Goal: Task Accomplishment & Management: Complete application form

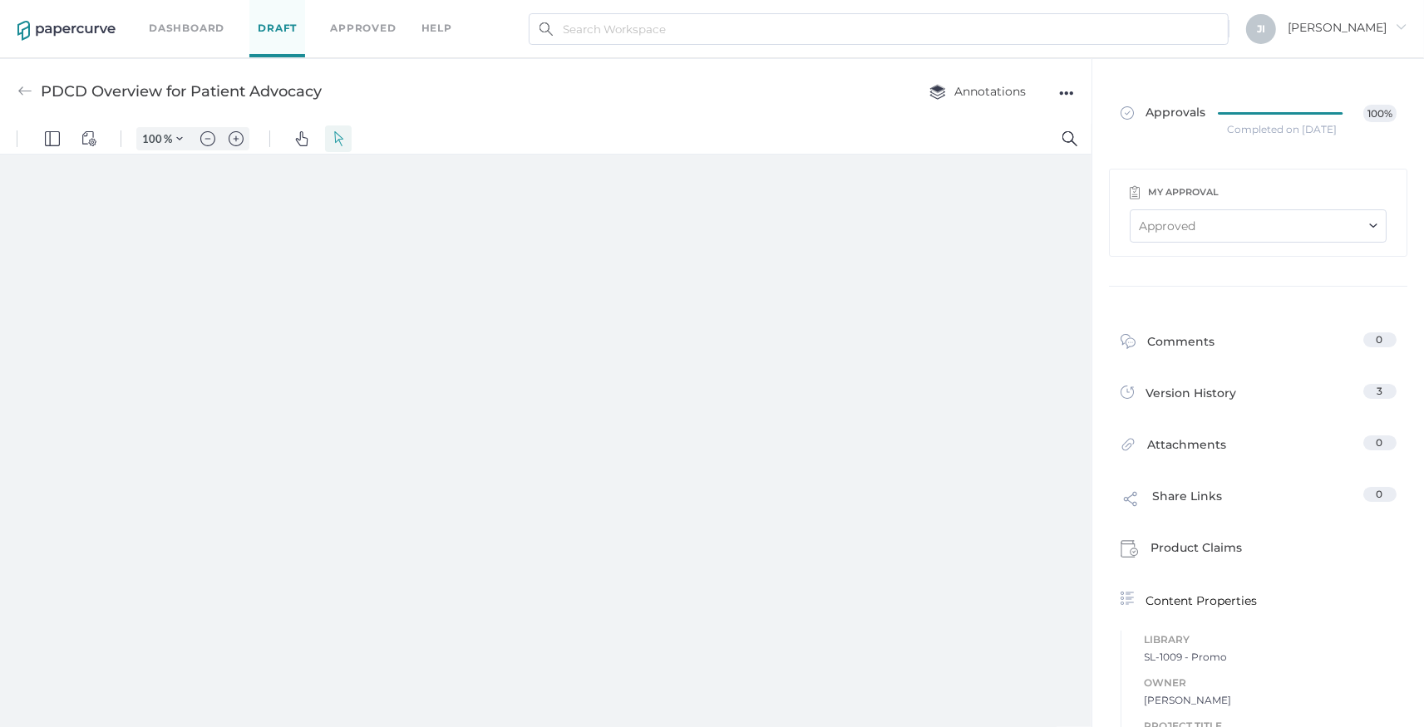
type input "207"
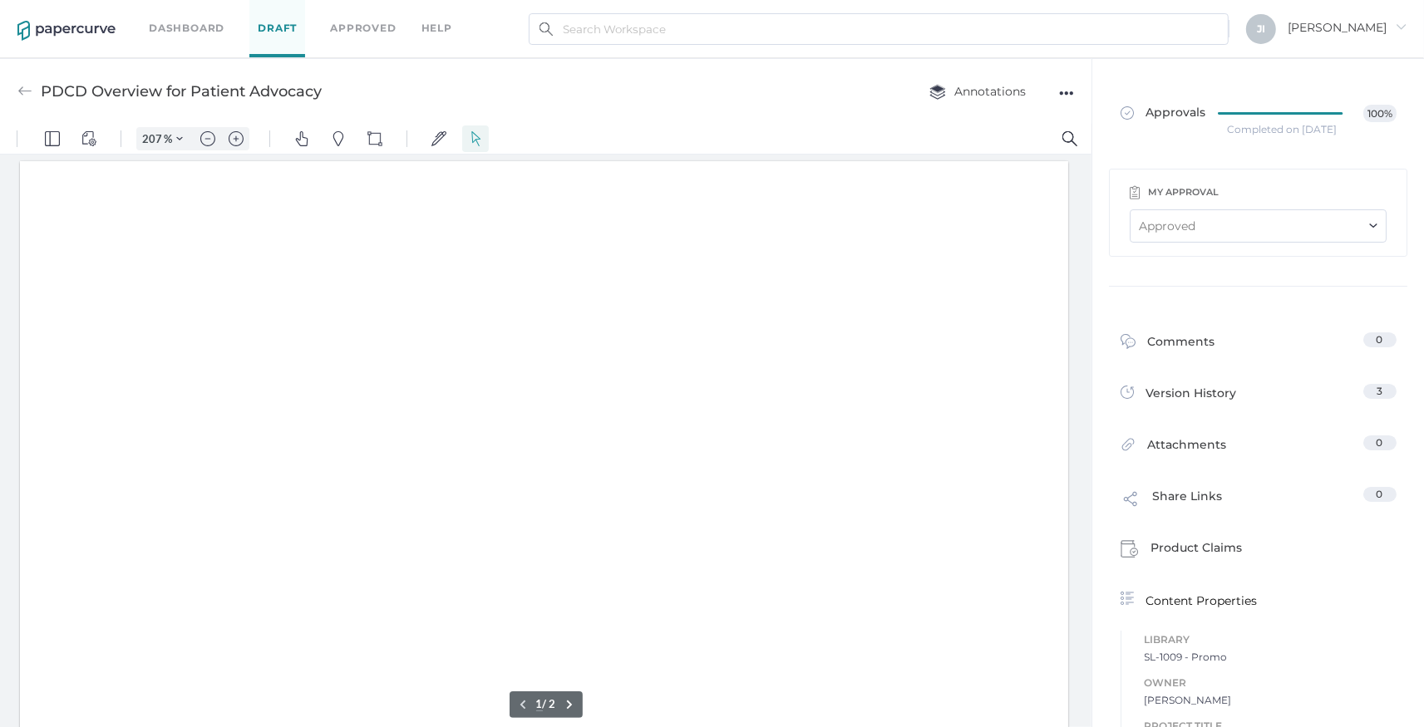
scroll to position [3, 0]
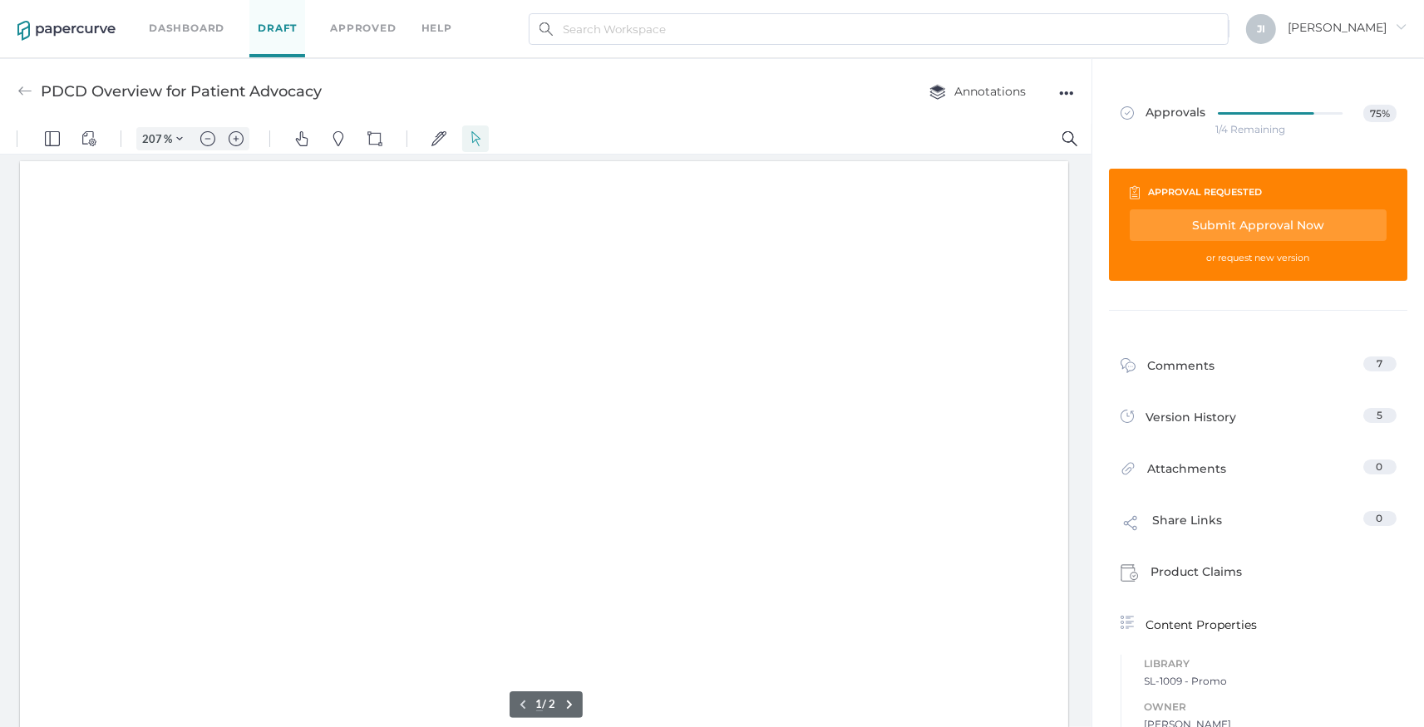
type input "207"
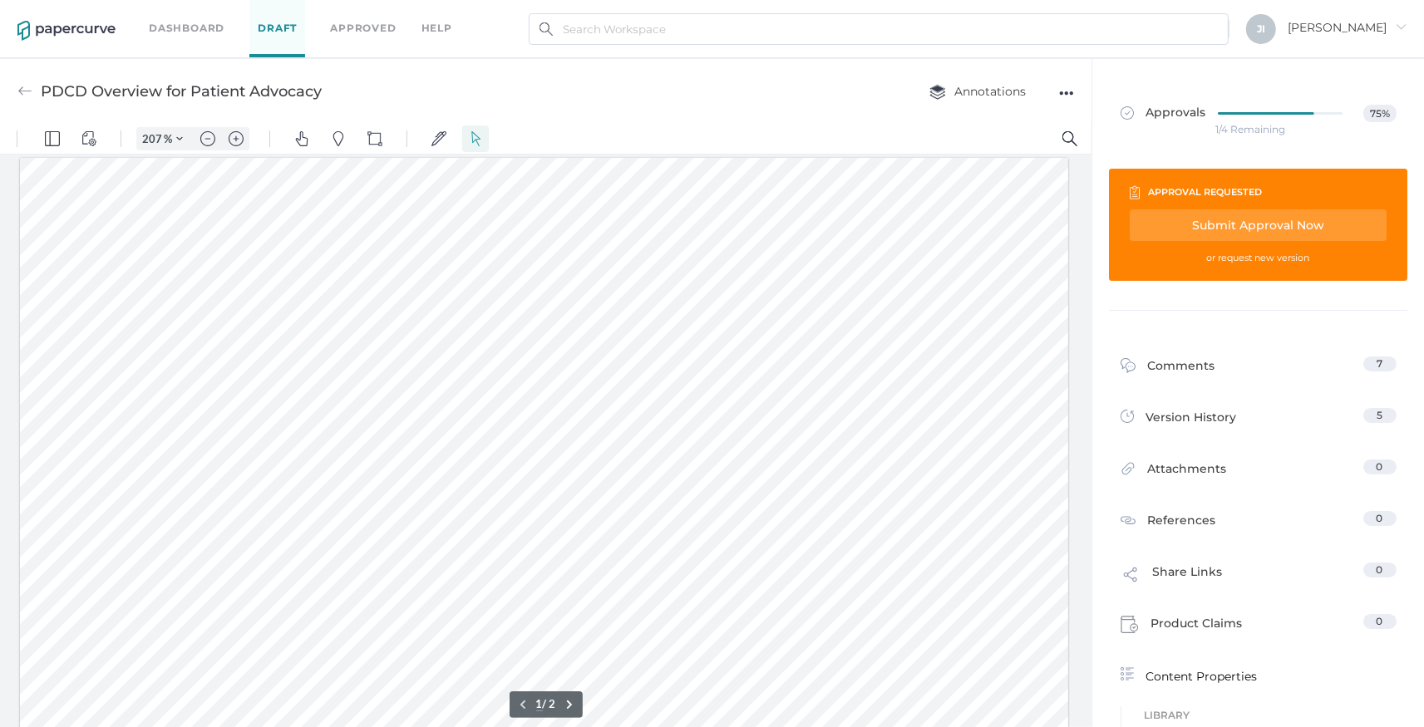
click at [169, 34] on link "Dashboard" at bounding box center [187, 28] width 76 height 18
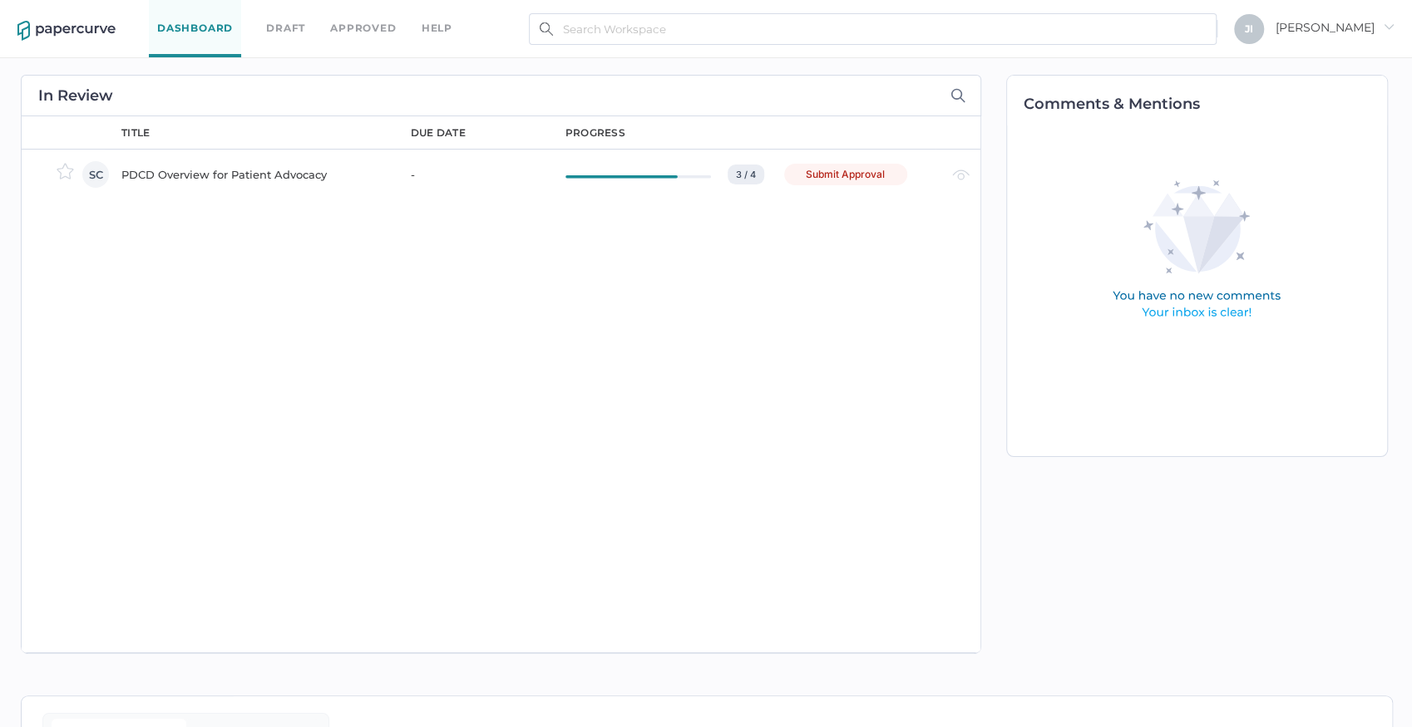
click at [215, 170] on div "PDCD Overview for Patient Advocacy" at bounding box center [255, 175] width 269 height 20
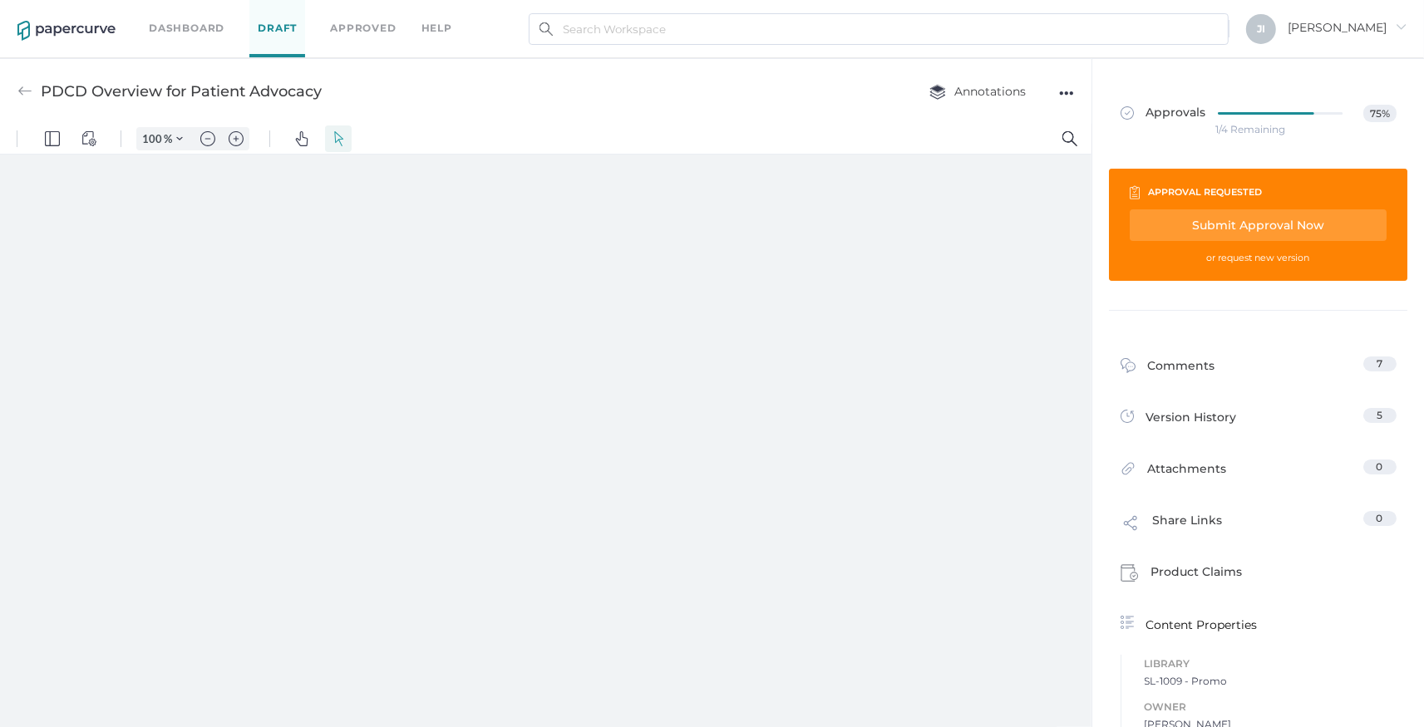
type input "207"
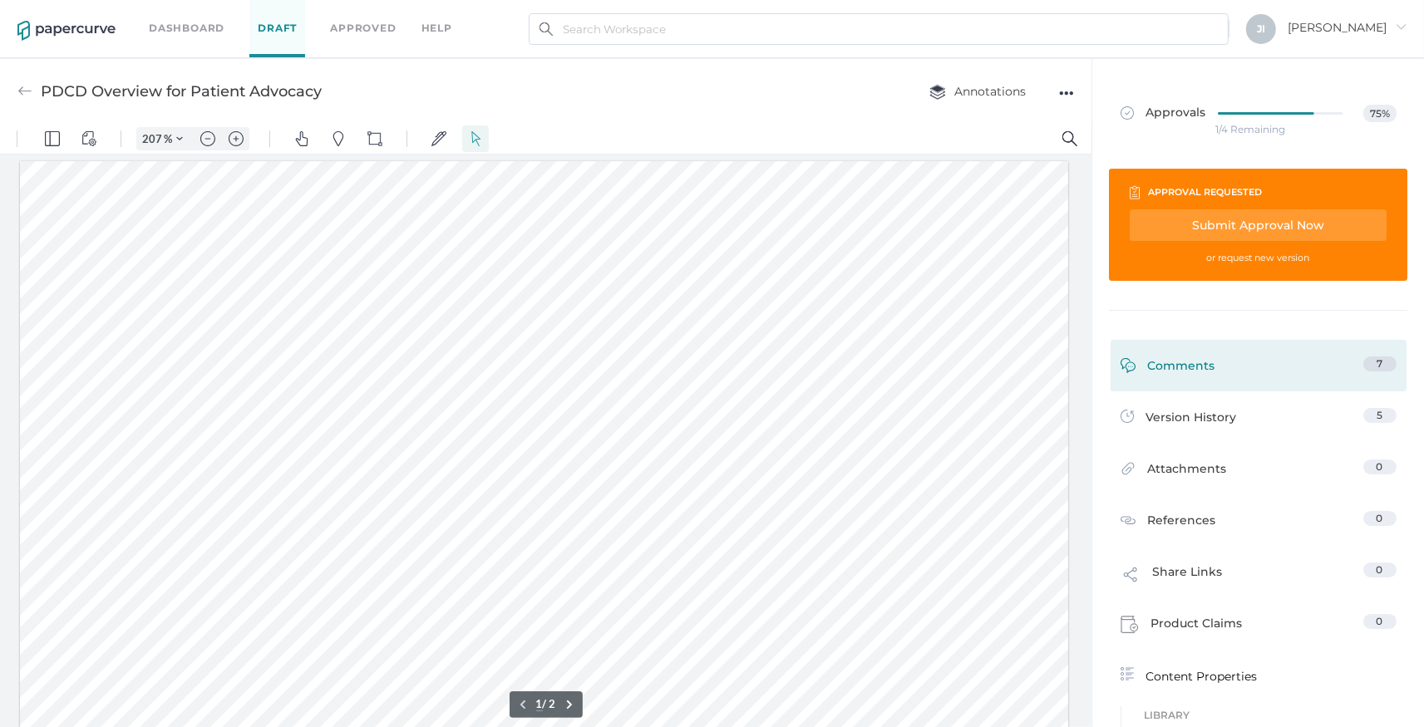
click at [1278, 346] on div "Comments 7" at bounding box center [1259, 366] width 296 height 52
click at [1267, 372] on link "Comments 7" at bounding box center [1259, 370] width 276 height 26
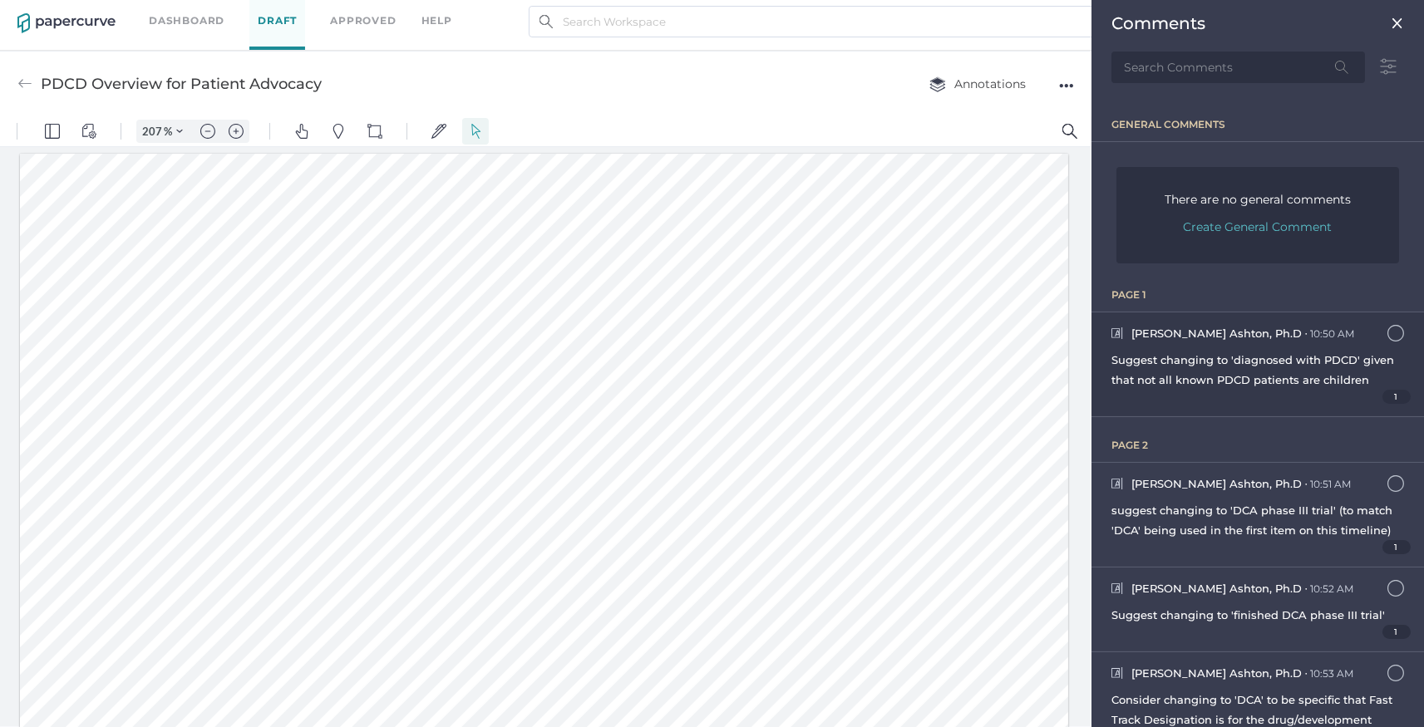
click at [1212, 367] on div "Suggest changing to 'diagnosed with PDCD' given that not all known PDCD patient…" at bounding box center [1258, 370] width 293 height 40
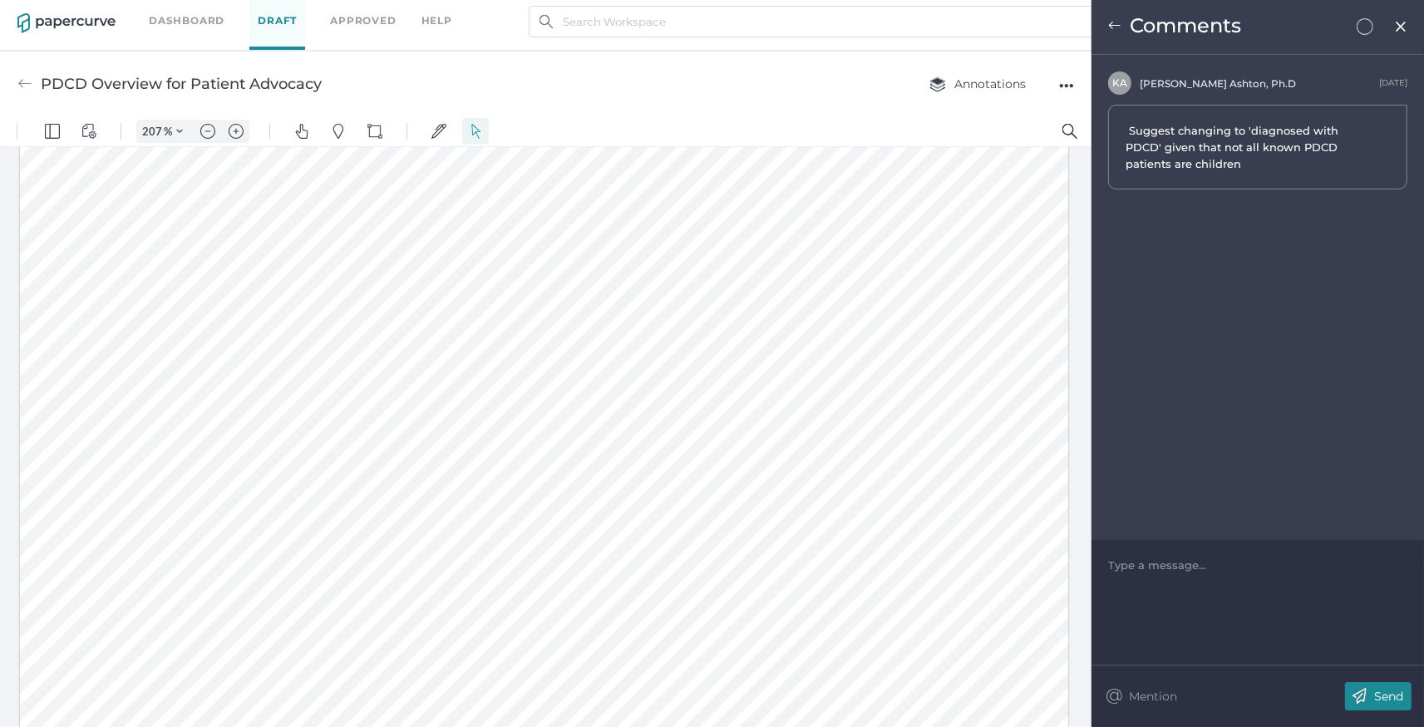
click at [1112, 21] on img at bounding box center [1114, 25] width 13 height 13
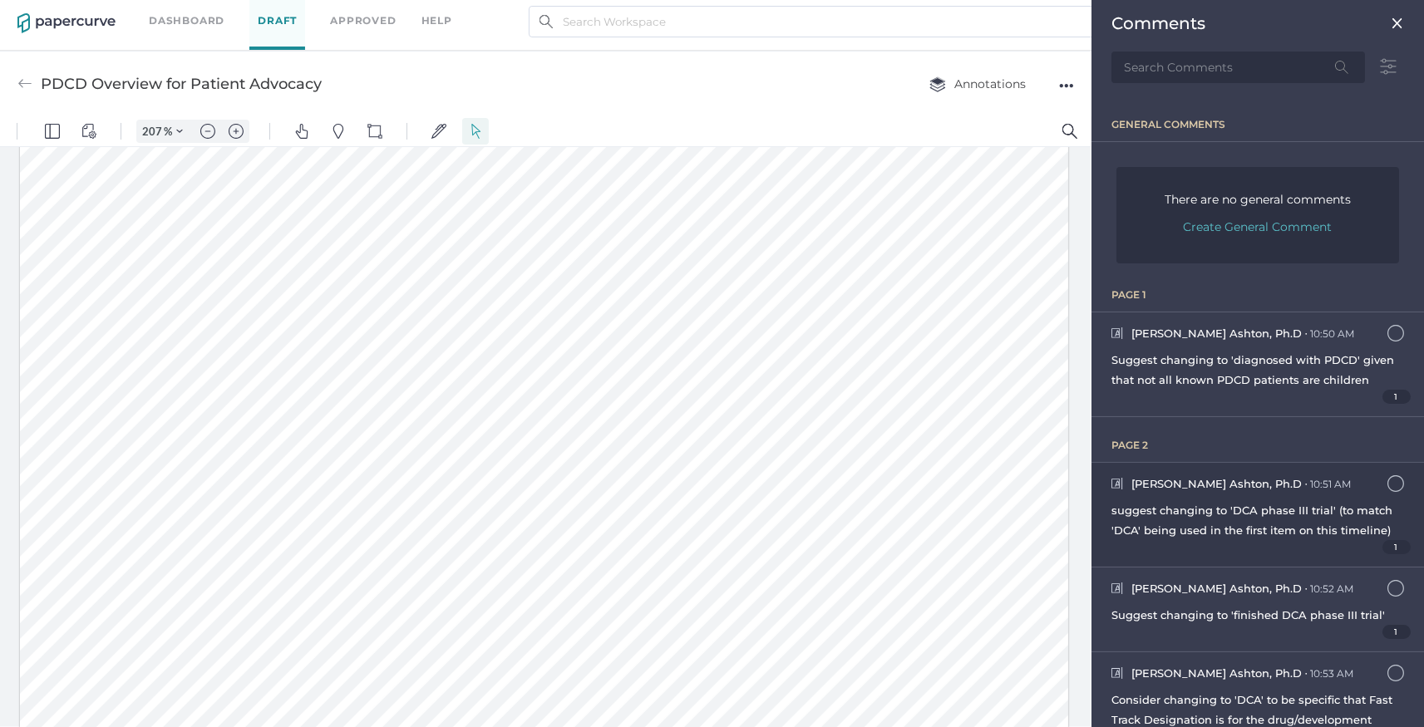
click at [1198, 507] on span "suggest changing to 'DCA phase III trial' (to match 'DCA' being used in the fir…" at bounding box center [1252, 520] width 281 height 33
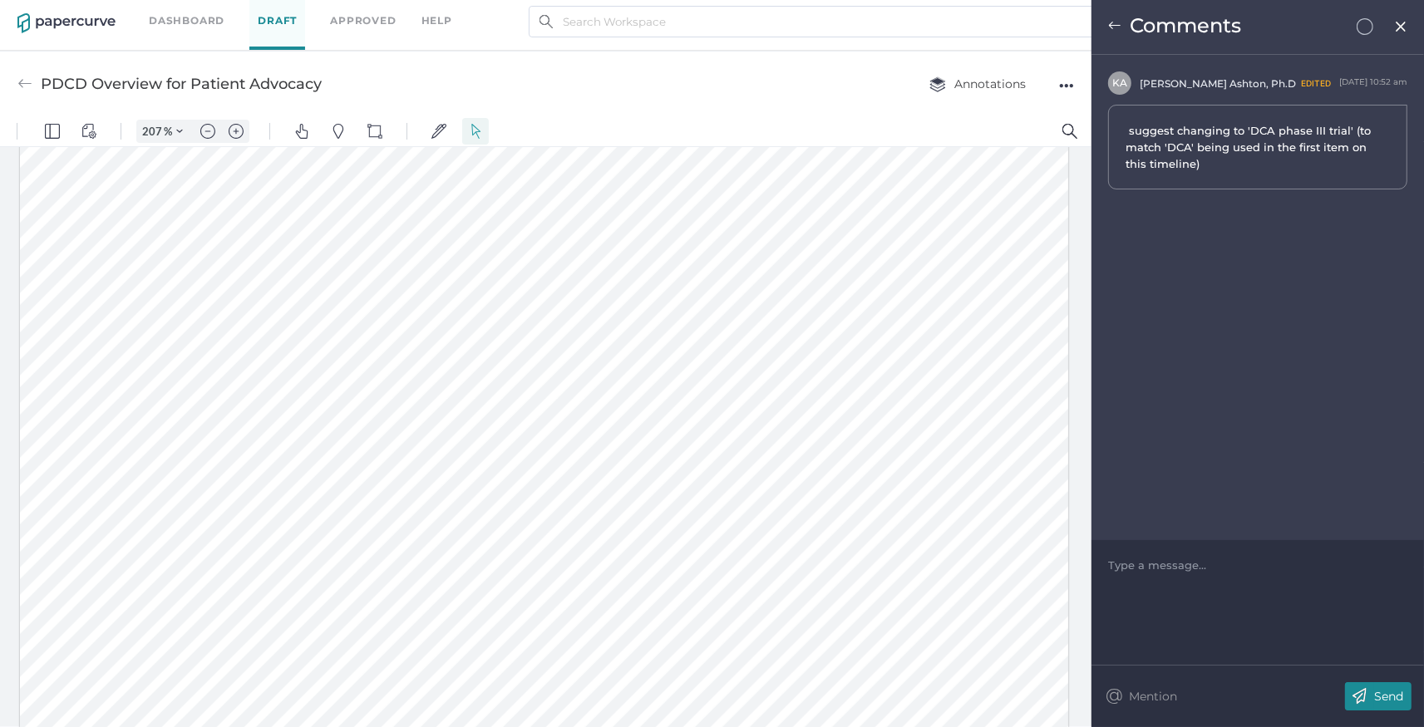
click at [1112, 27] on img at bounding box center [1114, 25] width 13 height 13
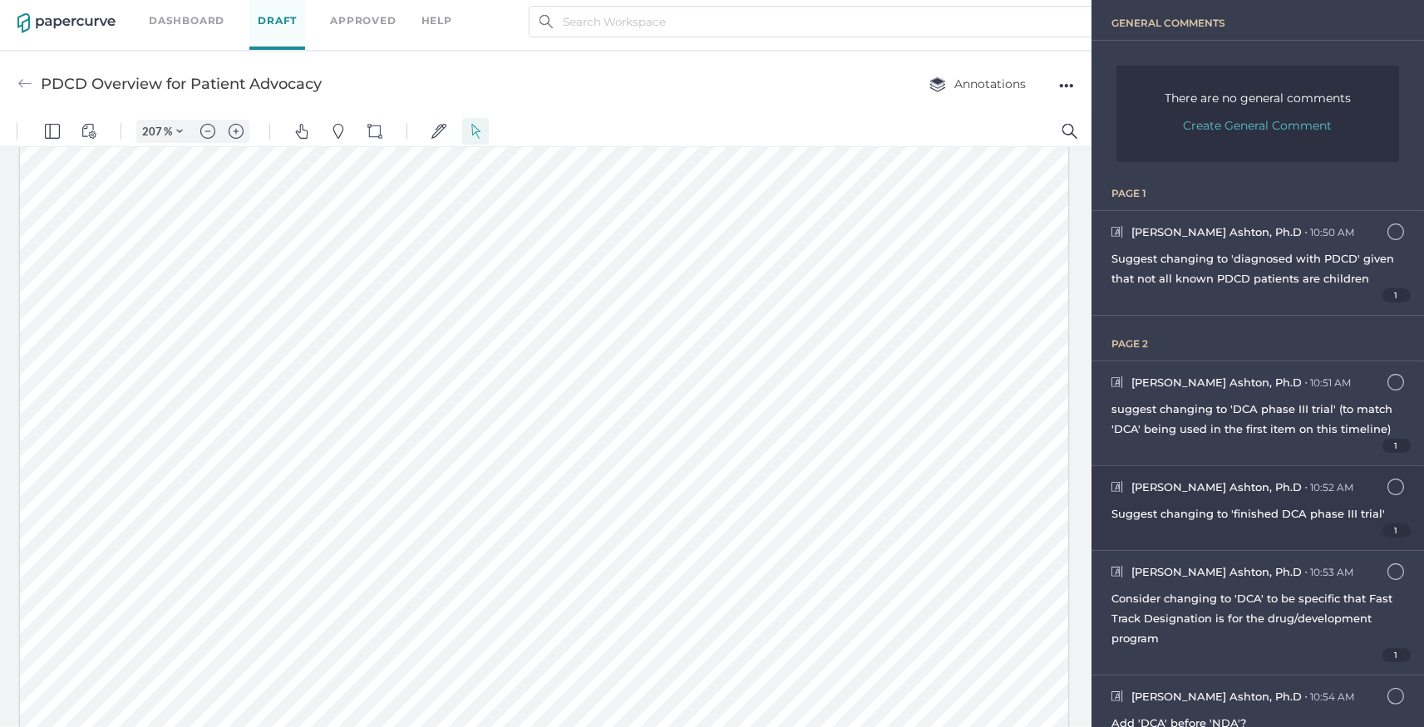
scroll to position [192, 0]
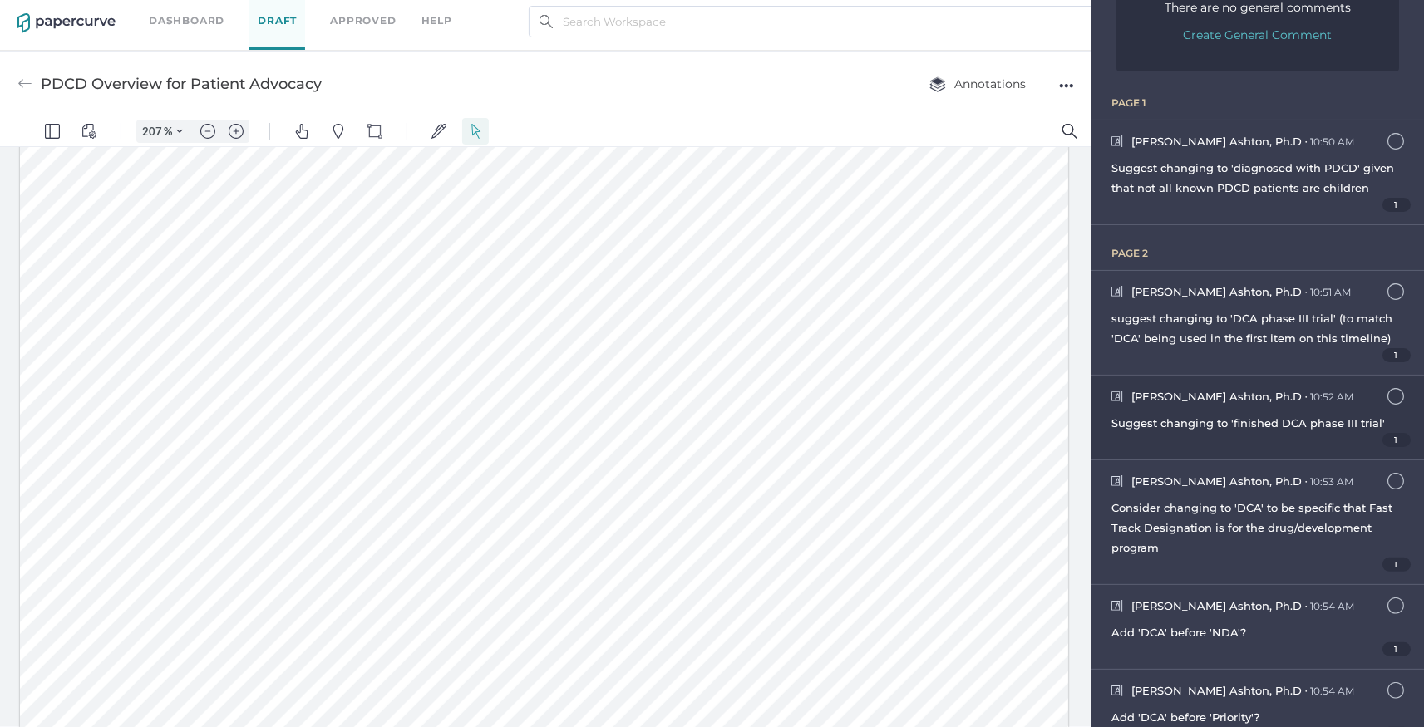
click at [1240, 409] on div "Kyle Ashton, Ph.D ● 10:52 AM September 24, 2025 at 10:52am Suggest changing to …" at bounding box center [1258, 418] width 333 height 84
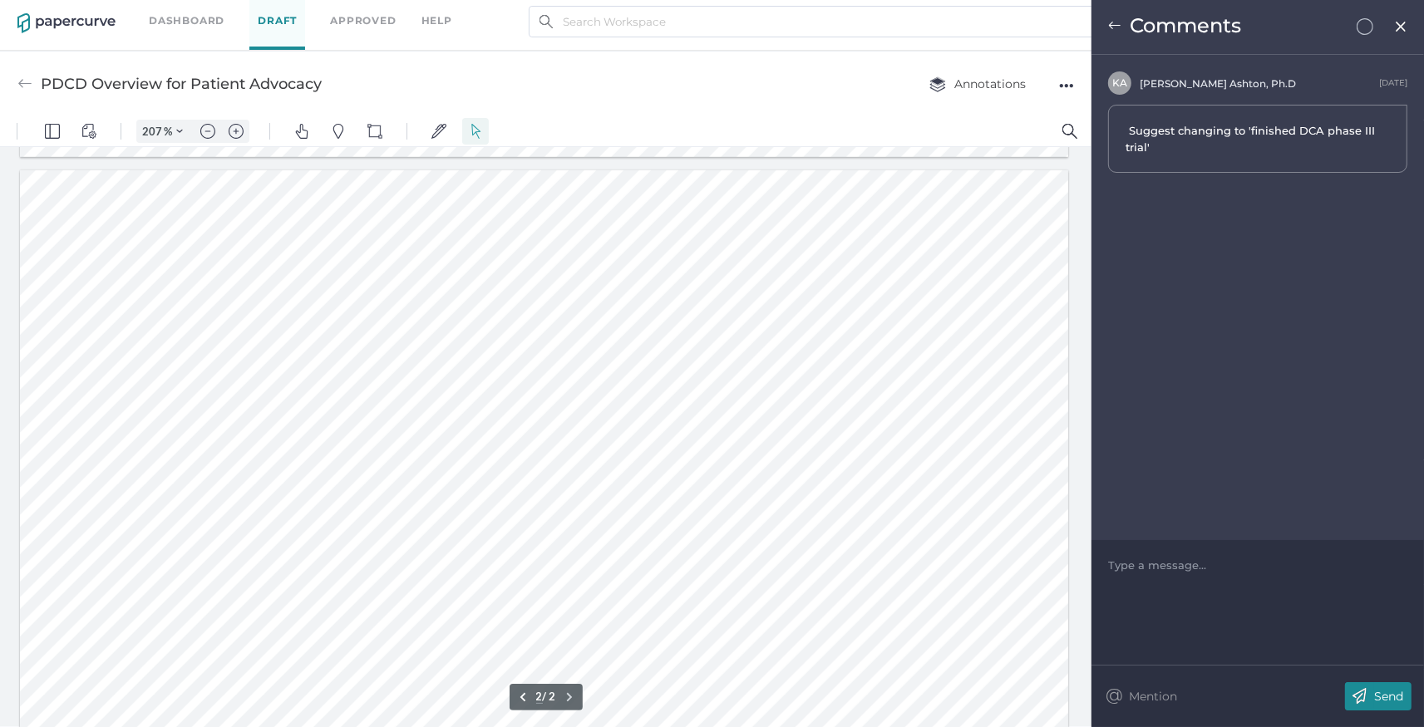
click at [1112, 23] on img at bounding box center [1114, 25] width 13 height 13
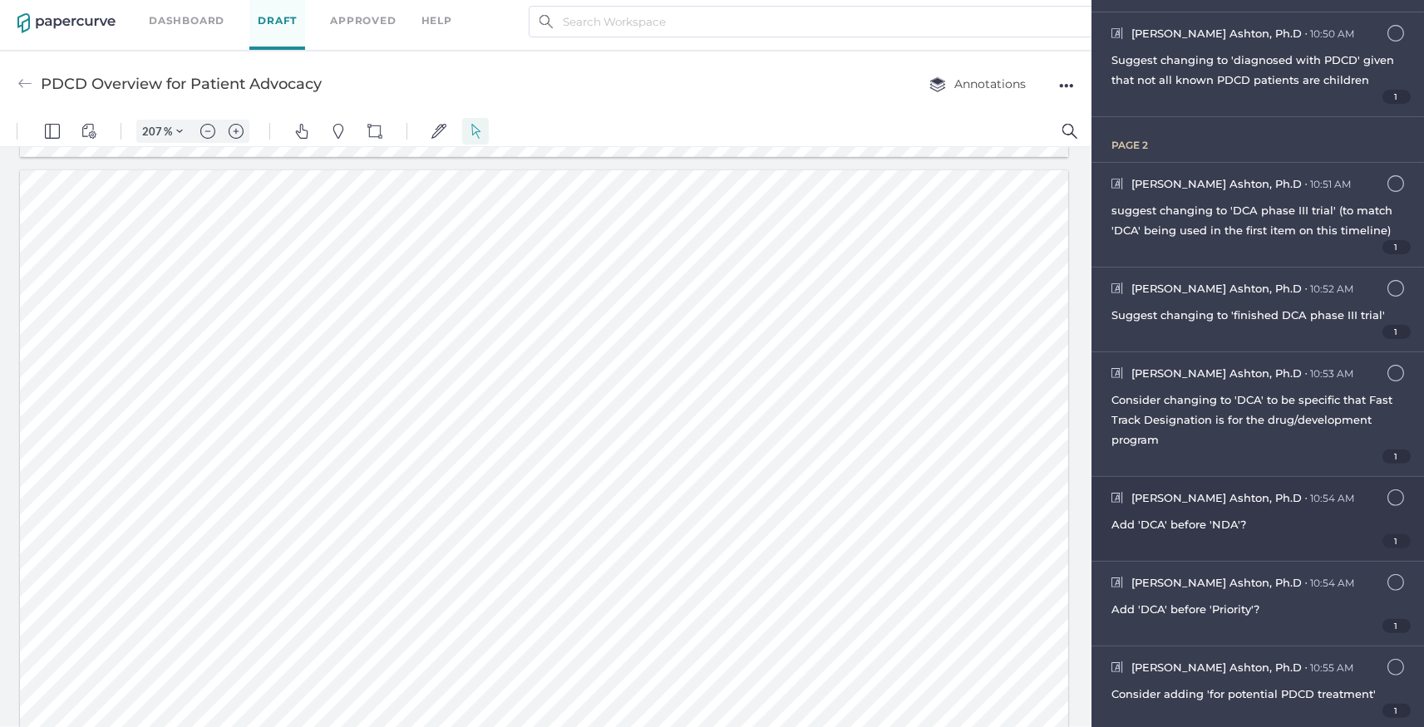
scroll to position [301, 0]
click at [1243, 508] on div "Kyle Ashton, Ph.D ● 10:54 AM September 24, 2025 at 10:54am Add 'DCA' before 'ND…" at bounding box center [1258, 518] width 333 height 84
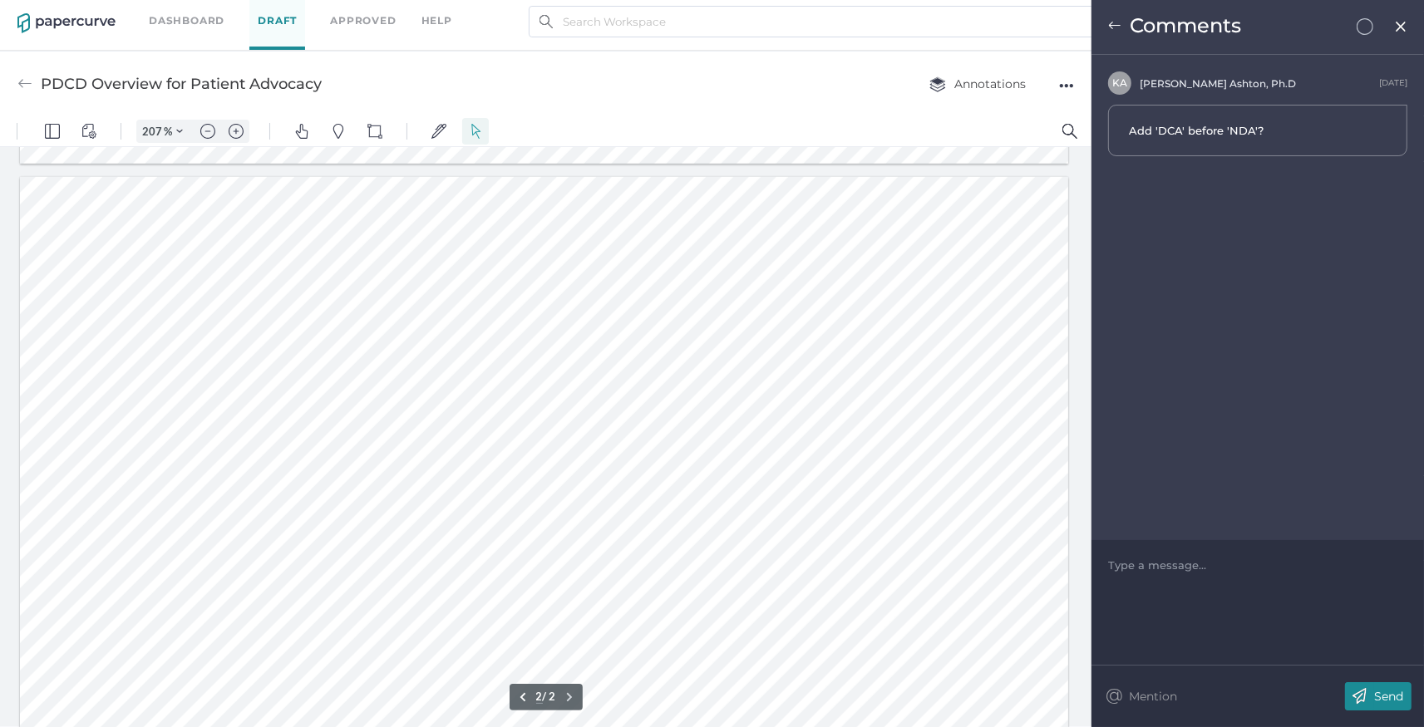
click at [1118, 26] on img at bounding box center [1114, 25] width 13 height 13
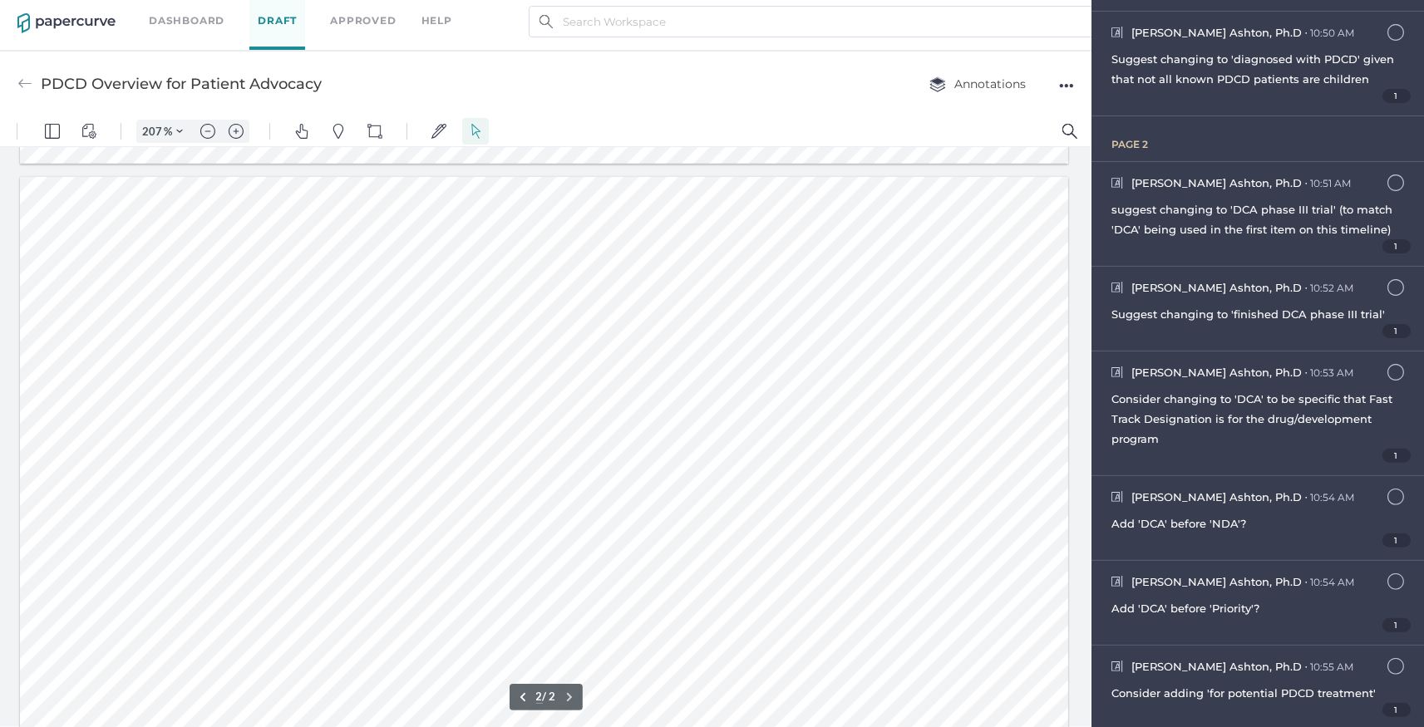
type input "1"
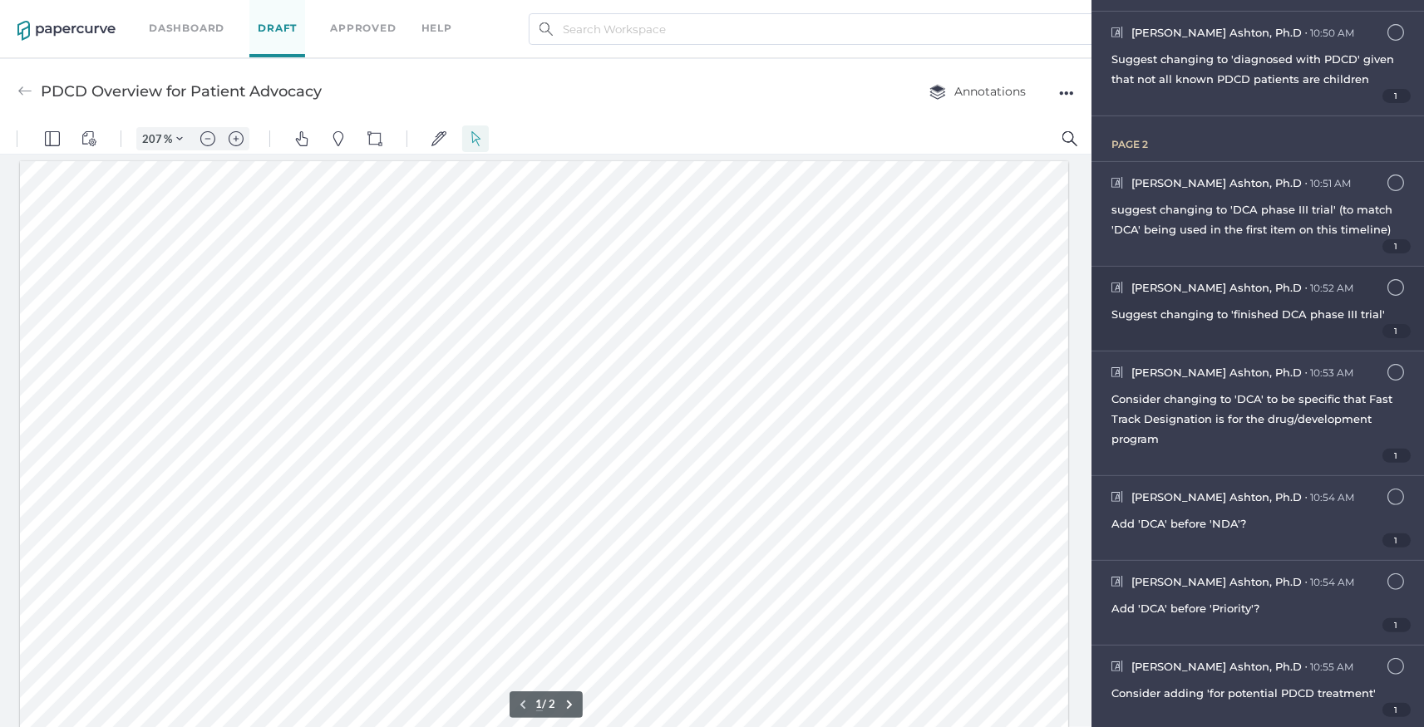
scroll to position [0, 0]
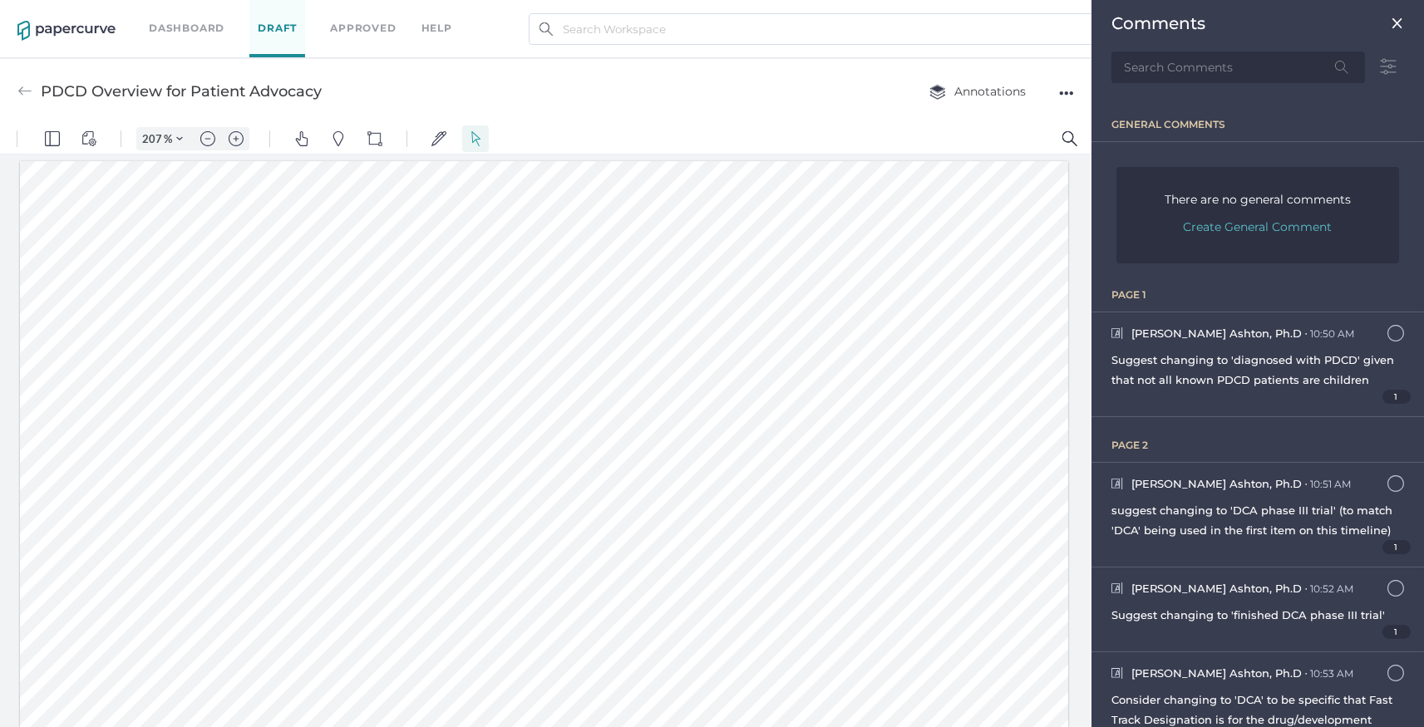
click at [165, 17] on div "Dashboard Draft Approved help" at bounding box center [313, 28] width 328 height 57
click at [170, 28] on link "Dashboard" at bounding box center [187, 28] width 76 height 18
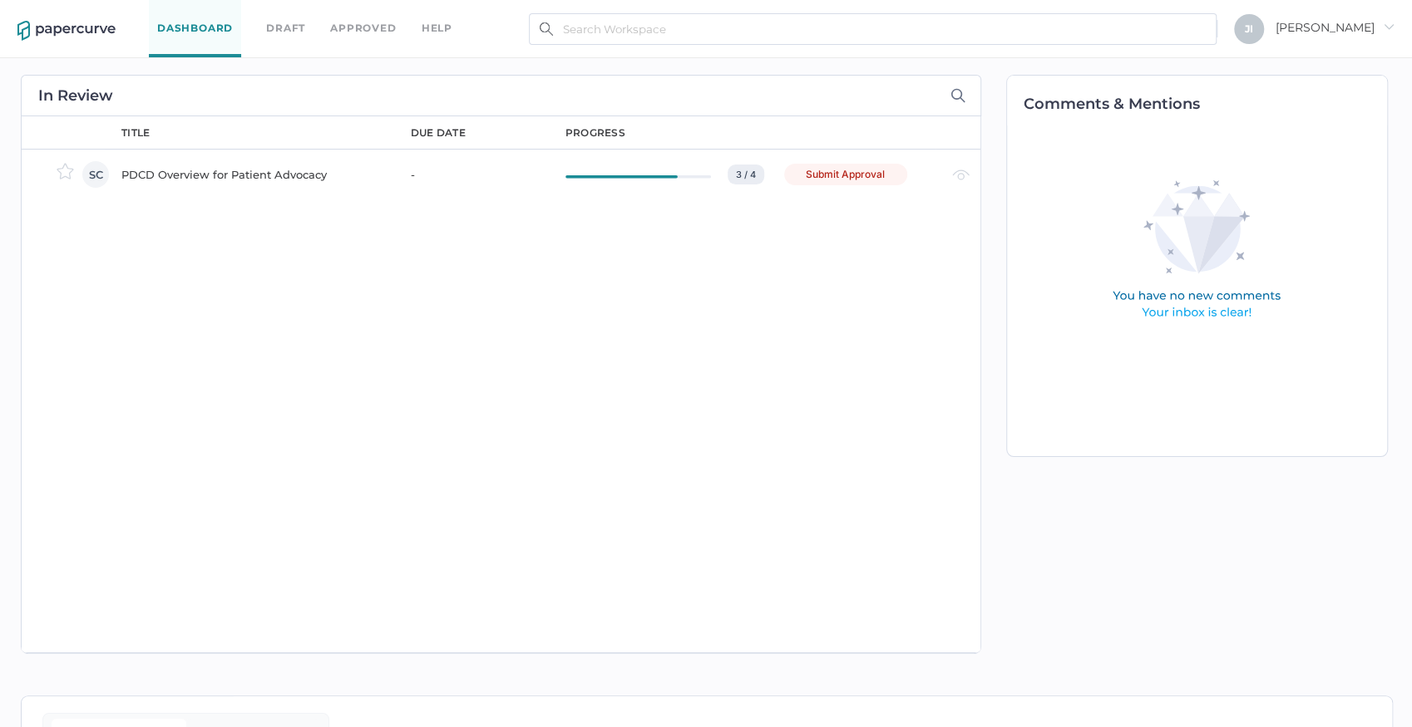
click at [863, 169] on div "Submit Approval" at bounding box center [845, 175] width 123 height 22
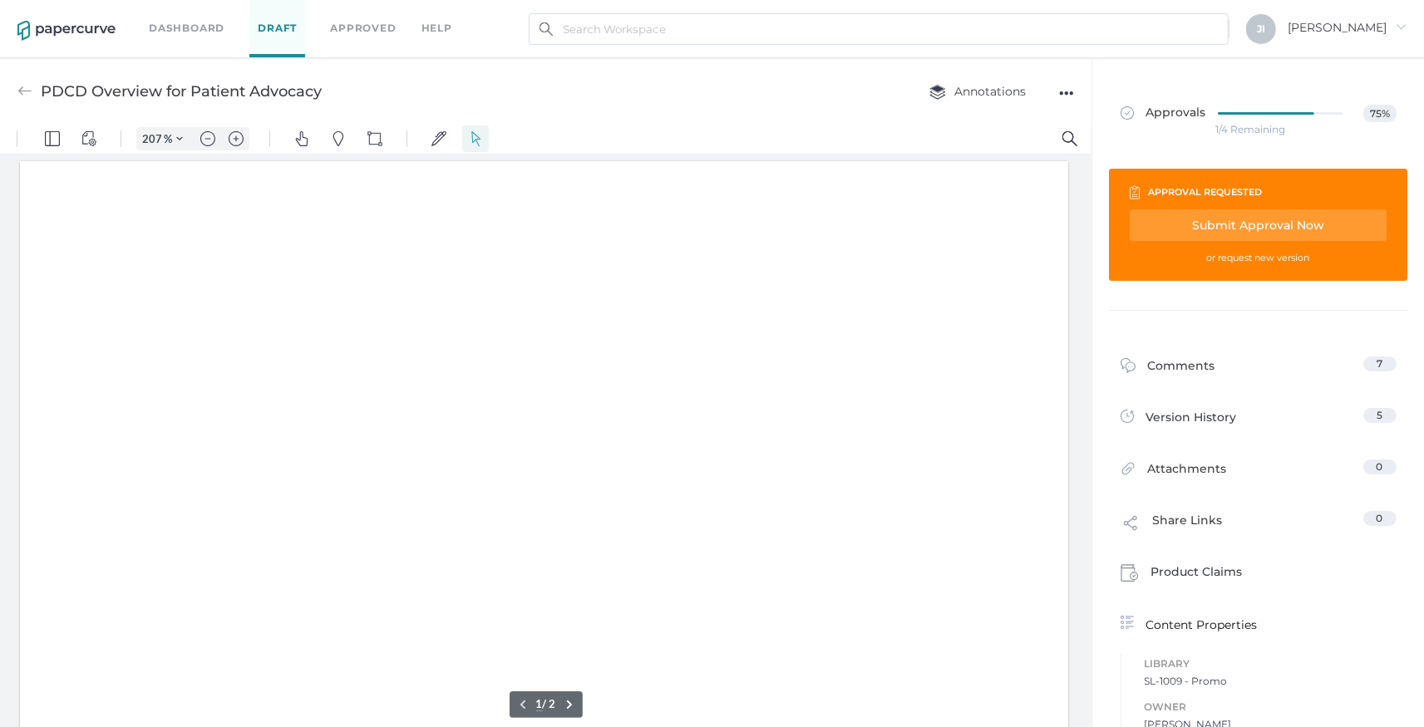
type input "207"
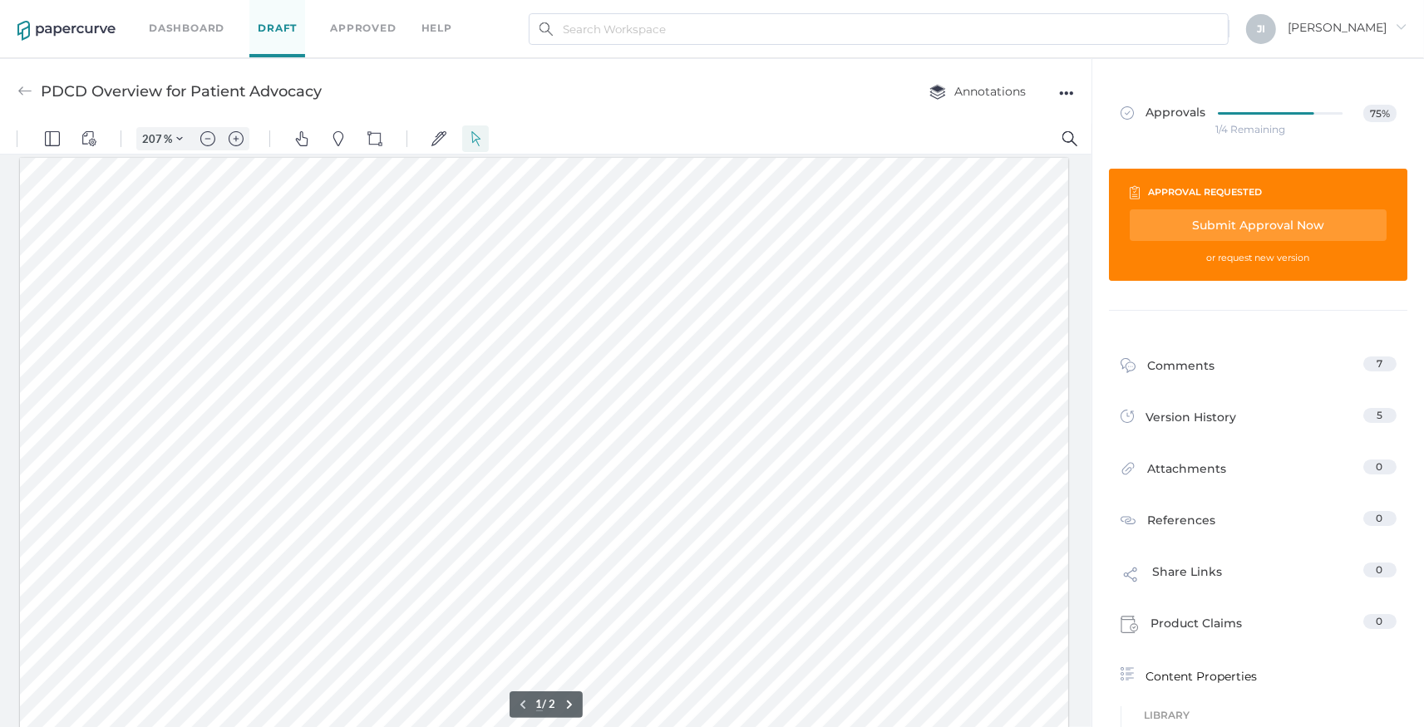
click at [1263, 215] on div "Submit Approval Now" at bounding box center [1258, 225] width 257 height 32
type input "[EMAIL_ADDRESS][DOMAIN_NAME]"
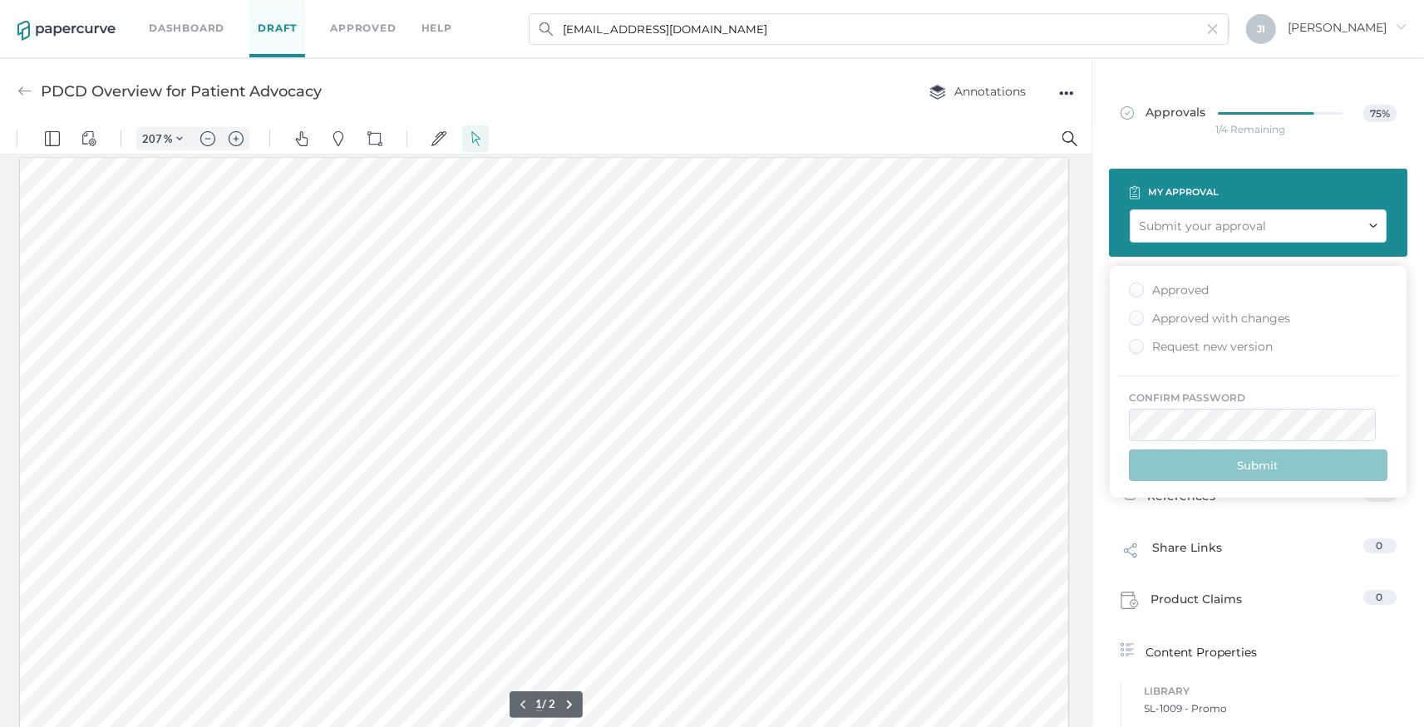
click at [1185, 286] on div "Approved" at bounding box center [1169, 291] width 80 height 16
click at [1133, 285] on input "Approved" at bounding box center [1133, 285] width 0 height 0
click at [1265, 470] on button "Submit" at bounding box center [1258, 466] width 259 height 32
